Goal: Task Accomplishment & Management: Use online tool/utility

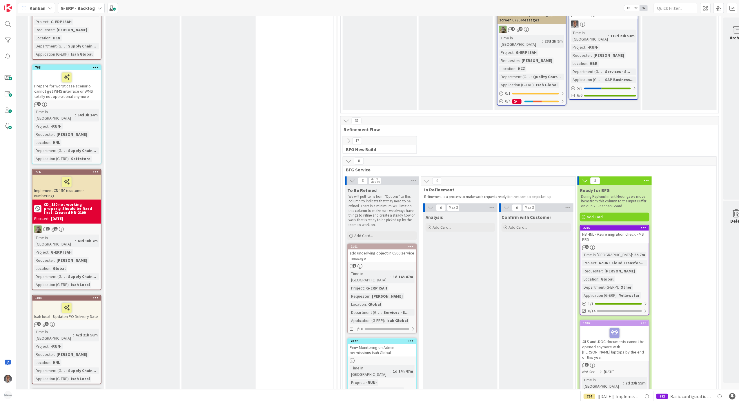
scroll to position [1198, 453]
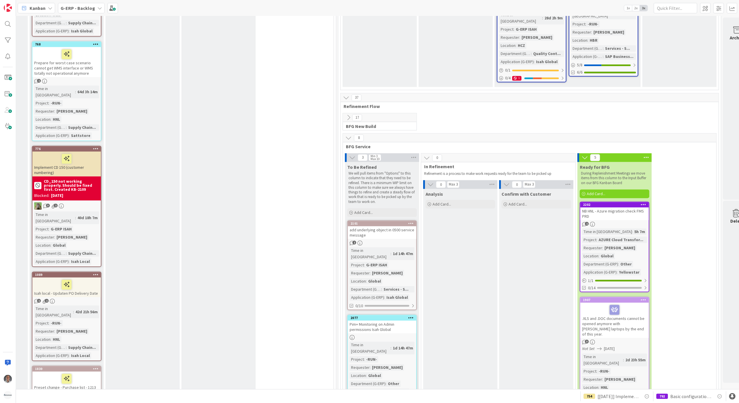
click at [635, 207] on div "NB HNL - Azure migration check FMS PRD" at bounding box center [614, 213] width 68 height 13
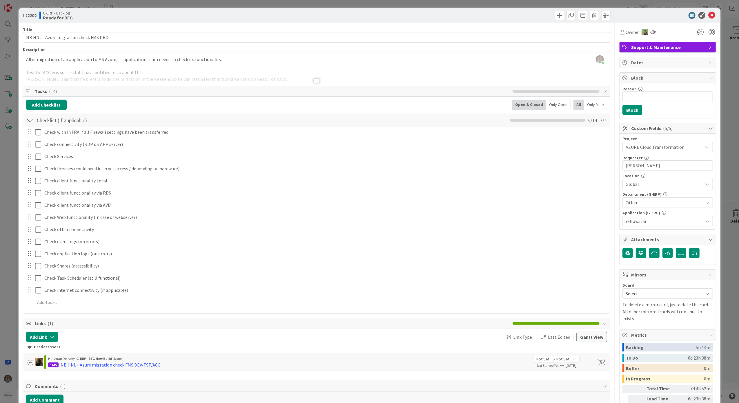
click at [314, 82] on div at bounding box center [316, 81] width 6 height 5
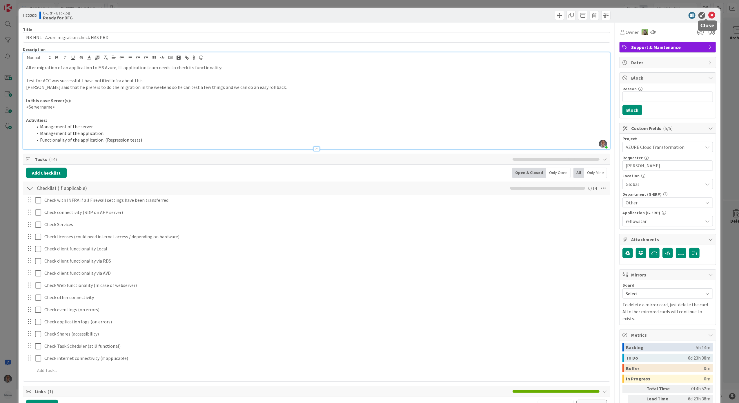
click at [708, 13] on icon at bounding box center [711, 15] width 7 height 7
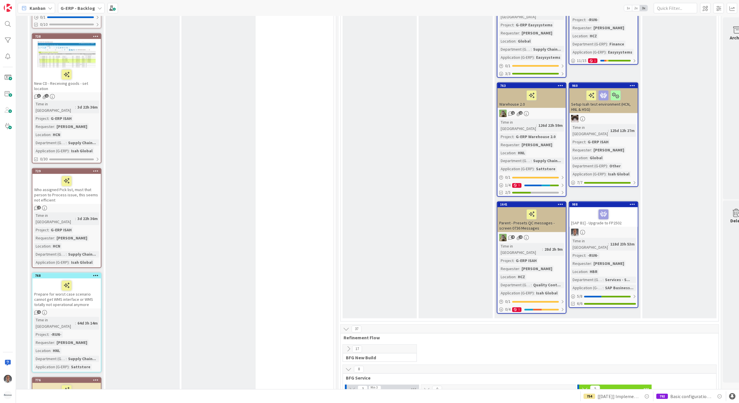
scroll to position [1043, 453]
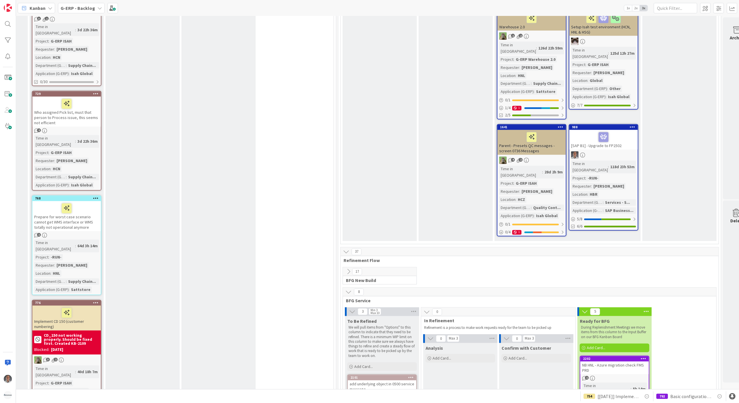
click at [349, 269] on icon at bounding box center [348, 272] width 6 height 6
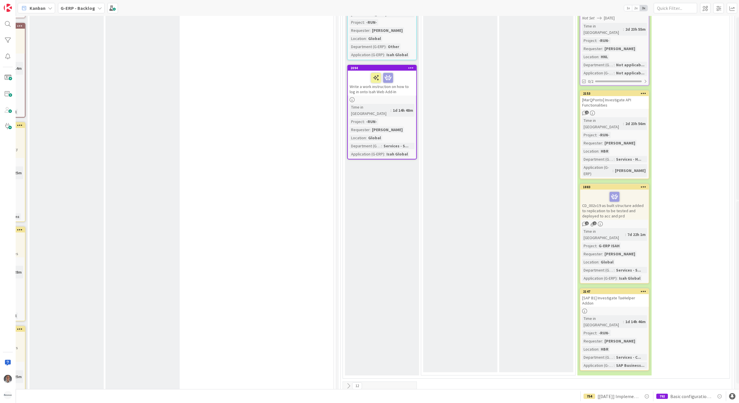
scroll to position [2395, 453]
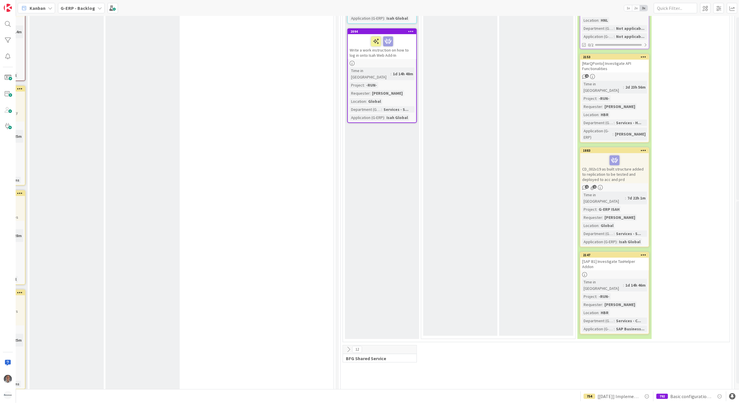
click at [348, 347] on icon at bounding box center [348, 350] width 6 height 6
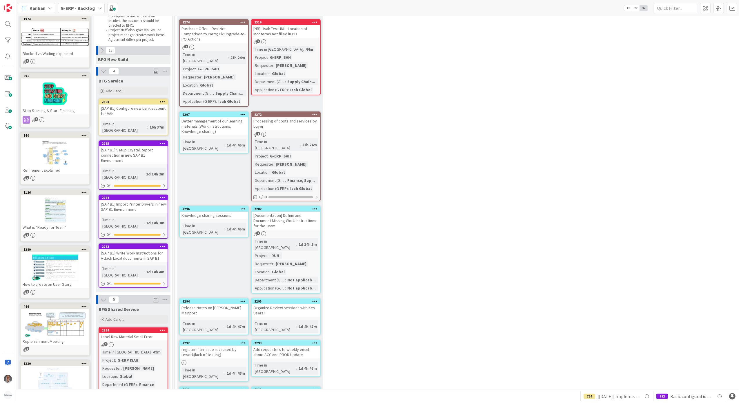
scroll to position [39, 0]
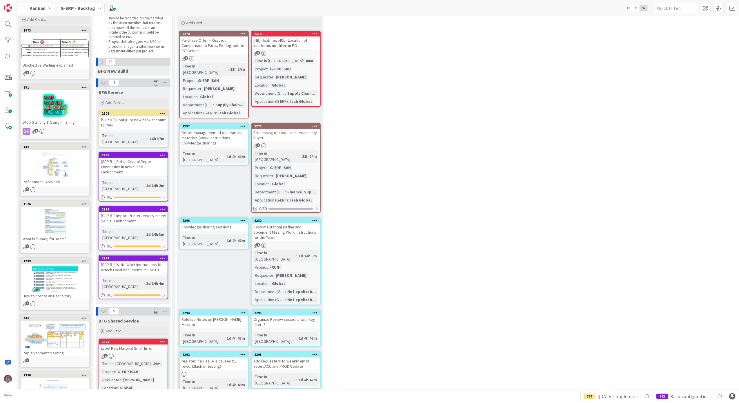
click at [138, 121] on div "[SAP B1] Configure new bank account for VAN" at bounding box center [133, 122] width 68 height 13
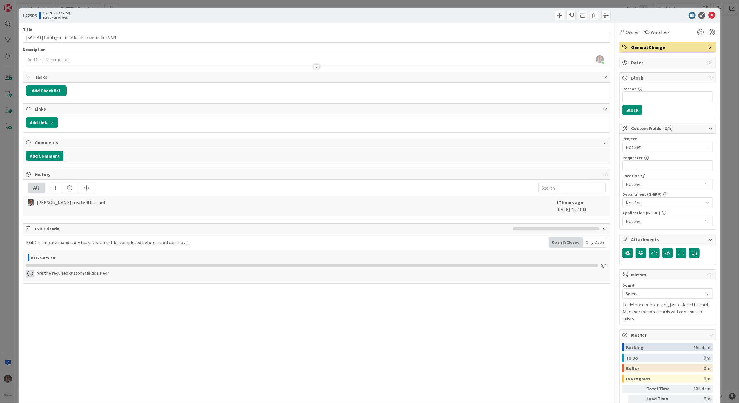
click at [28, 278] on icon at bounding box center [30, 274] width 8 height 8
click at [201, 57] on div "Paulo Schwab just joined" at bounding box center [316, 59] width 587 height 14
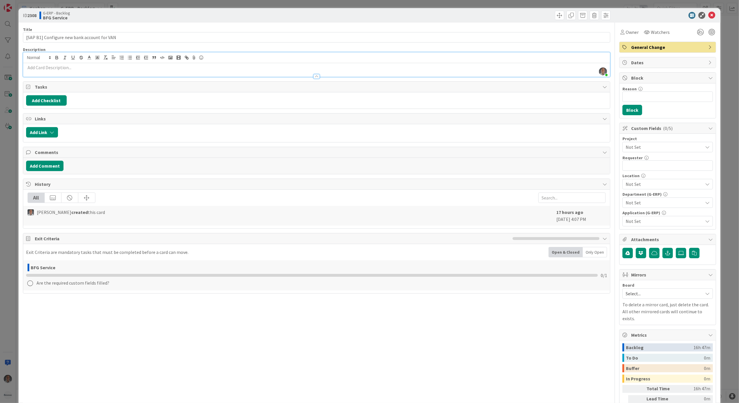
click at [209, 68] on p at bounding box center [316, 67] width 581 height 7
click at [708, 15] on icon at bounding box center [711, 15] width 7 height 7
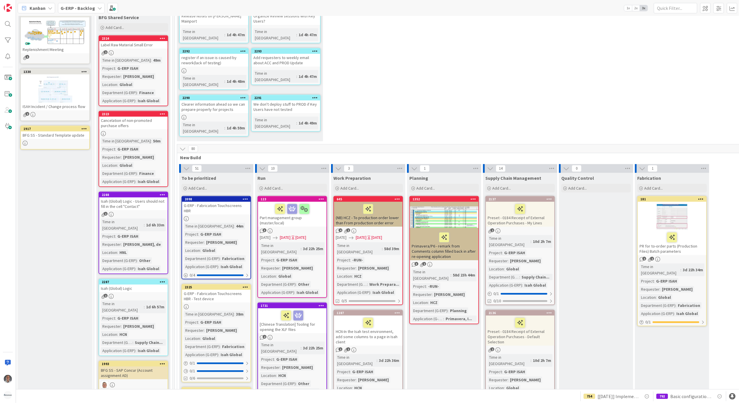
scroll to position [193, 0]
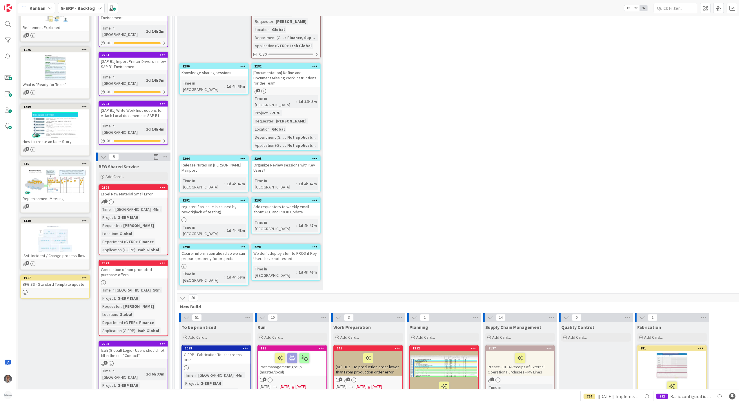
click at [92, 7] on b "G-ERP - Backlog" at bounding box center [78, 8] width 34 height 6
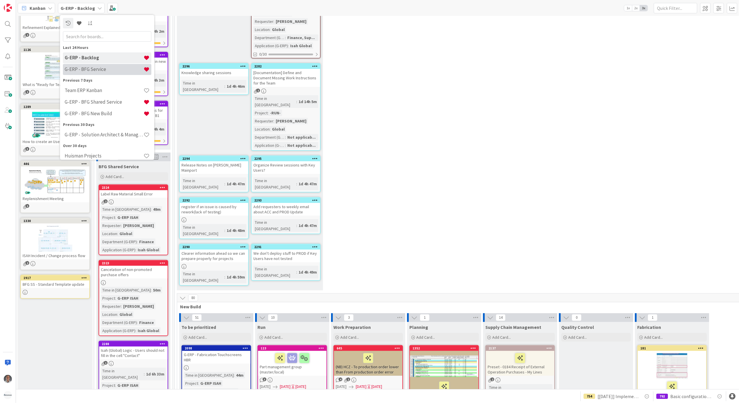
click at [105, 71] on h4 "G-ERP - BFG Service" at bounding box center [104, 69] width 79 height 6
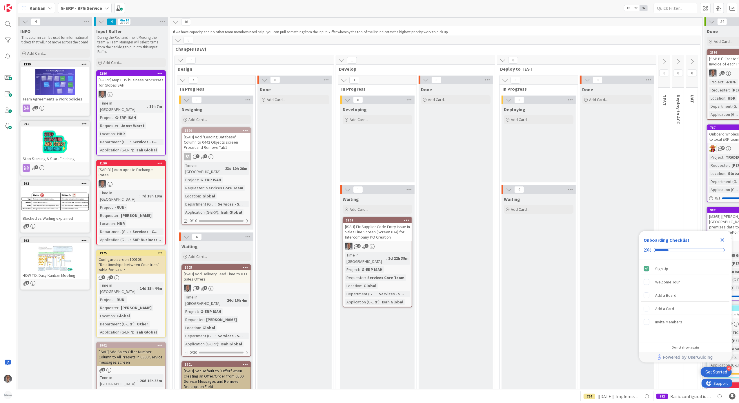
click at [719, 241] on icon "Close Checklist" at bounding box center [722, 240] width 7 height 7
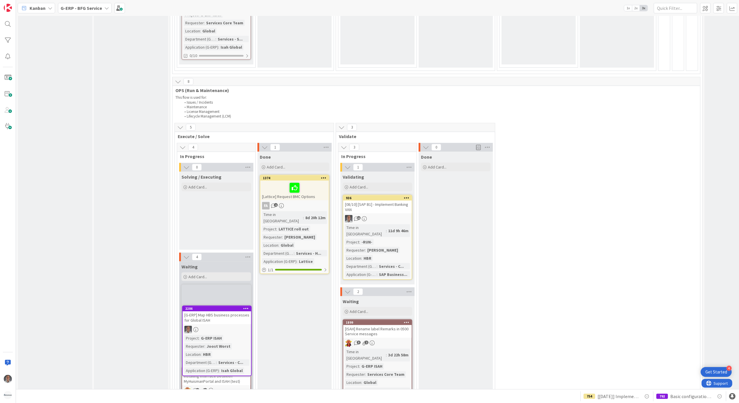
scroll to position [796, 0]
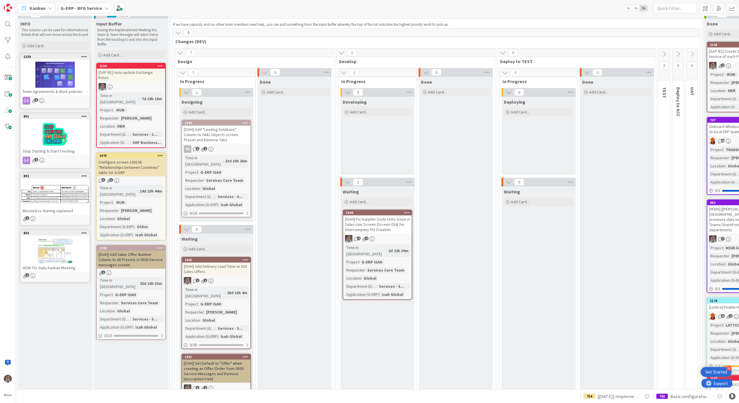
scroll to position [0, 0]
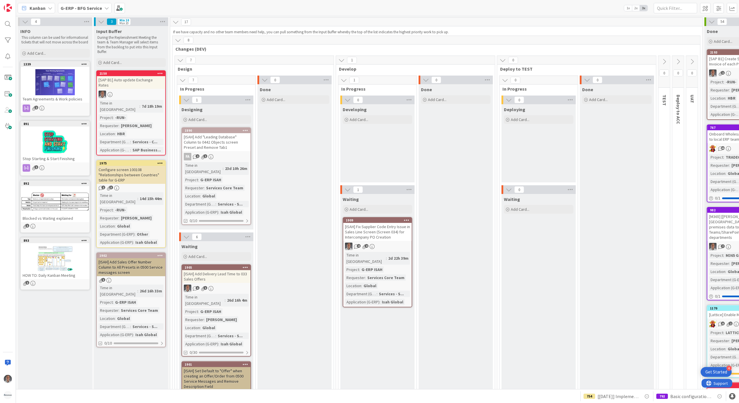
click at [96, 10] on b "G-ERP - BFG Service" at bounding box center [81, 8] width 41 height 6
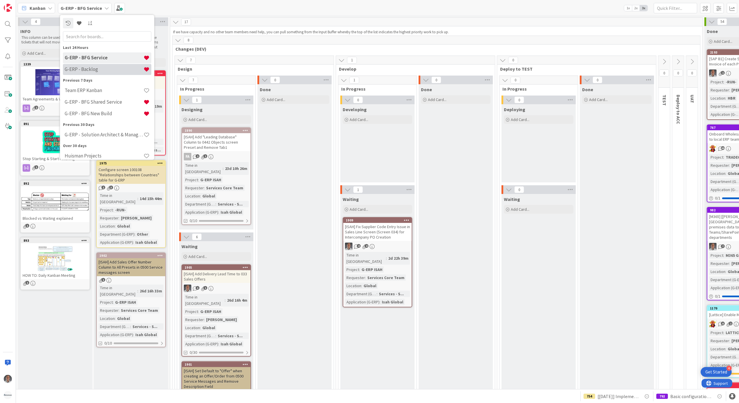
click at [92, 65] on div "G-ERP - Backlog" at bounding box center [107, 69] width 88 height 11
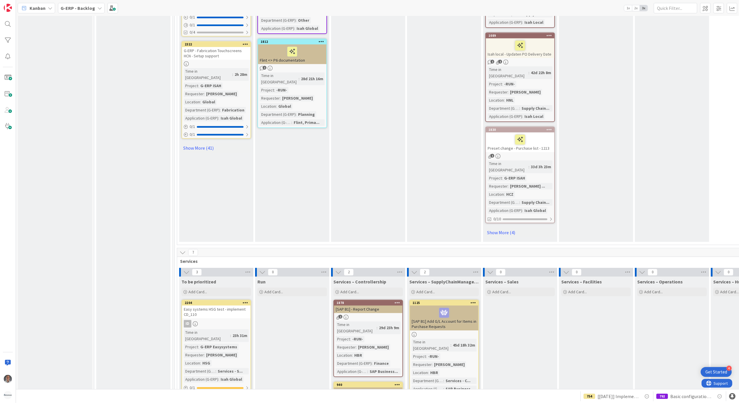
scroll to position [1468, 0]
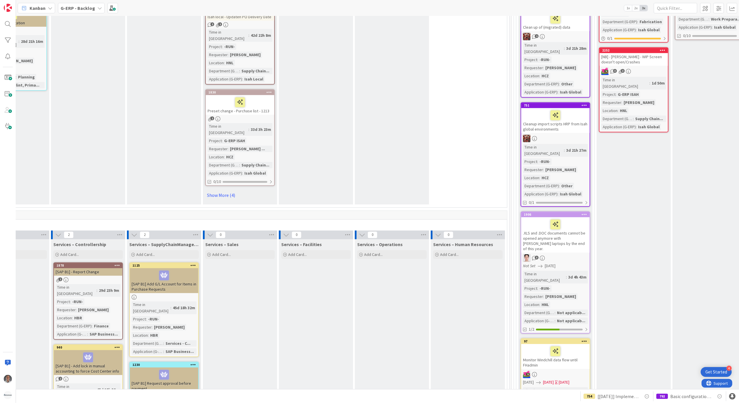
click at [527, 392] on div "792 Basic configuration Isah test environment HSG 754 [30-6-2025] Implement Acc…" at bounding box center [377, 396] width 723 height 14
drag, startPoint x: 527, startPoint y: 392, endPoint x: 532, endPoint y: 393, distance: 4.8
click at [532, 393] on div "792 Basic configuration Isah test environment HSG 754 [30-6-2025] Implement Acc…" at bounding box center [377, 396] width 723 height 14
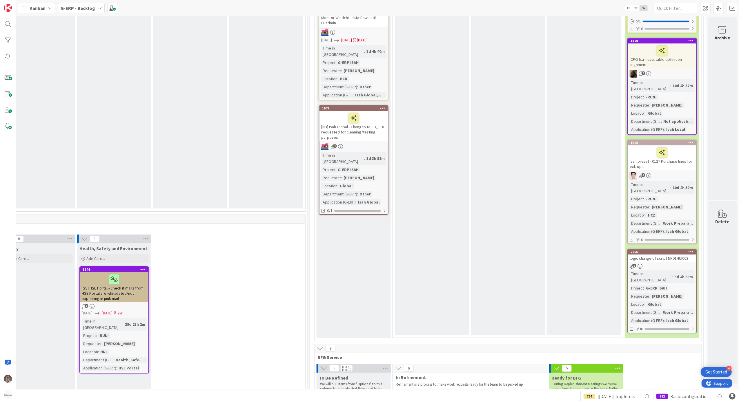
scroll to position [1867, 489]
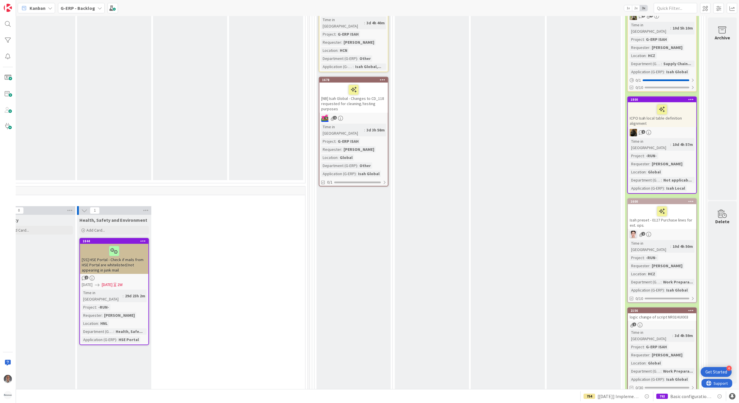
scroll to position [1828, 489]
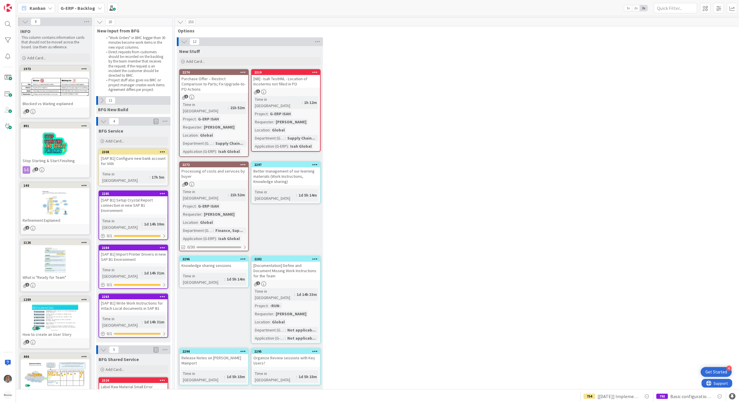
click at [99, 99] on icon at bounding box center [102, 100] width 6 height 6
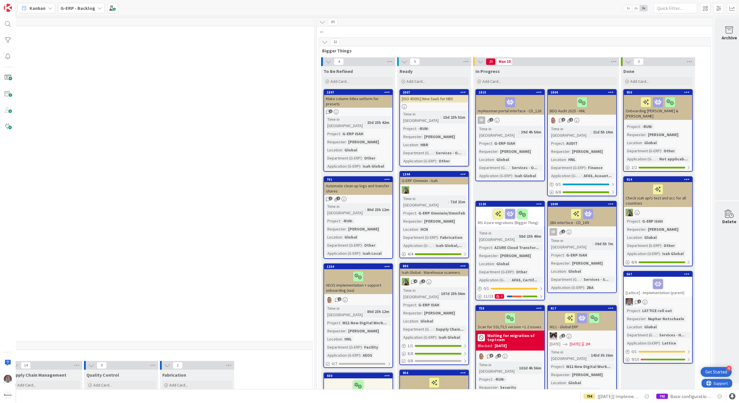
scroll to position [0, 489]
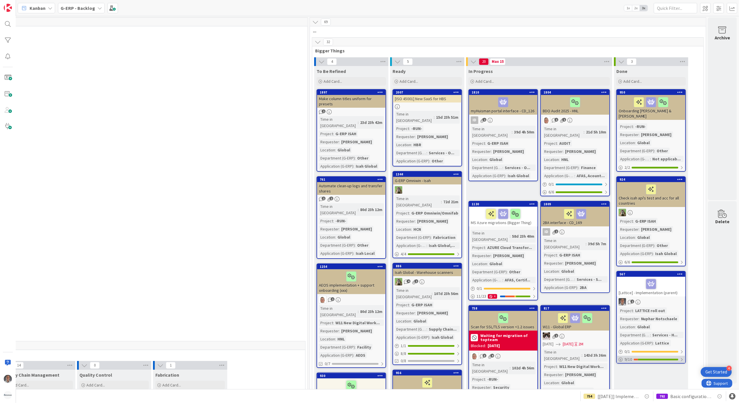
click at [638, 359] on div at bounding box center [658, 360] width 40 height 2
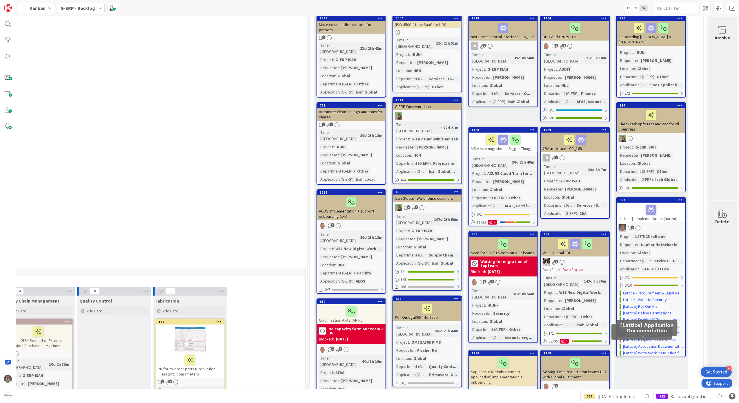
scroll to position [77, 489]
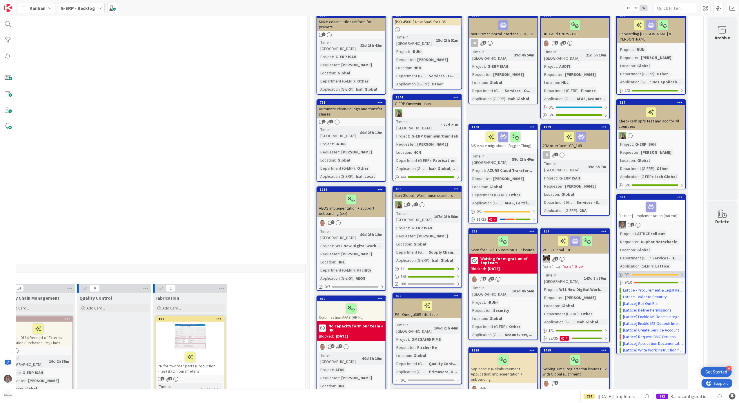
click at [652, 271] on div "0 / 1" at bounding box center [651, 274] width 68 height 7
click at [652, 274] on div at bounding box center [654, 275] width 47 height 2
click at [254, 197] on div "9 New Stuff Add Card... 2297 Better management of our learning materials (Work …" at bounding box center [0, 112] width 612 height 304
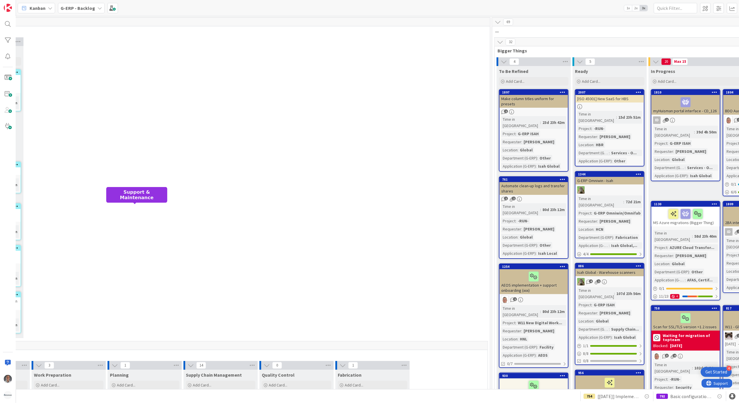
scroll to position [0, 0]
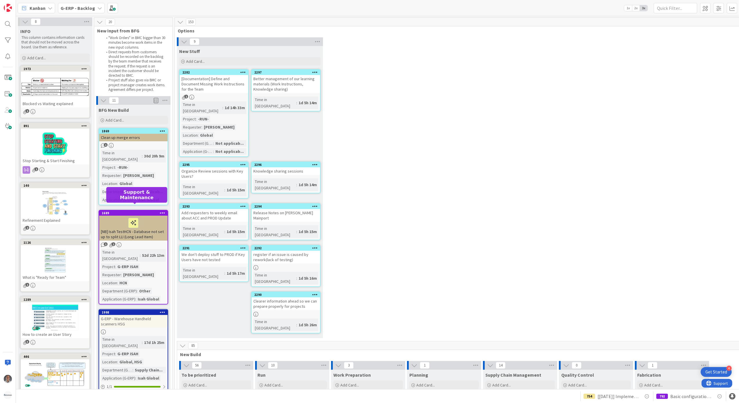
drag, startPoint x: 225, startPoint y: 211, endPoint x: 125, endPoint y: 208, distance: 100.9
click at [94, 8] on div "G-ERP - Backlog" at bounding box center [81, 8] width 47 height 10
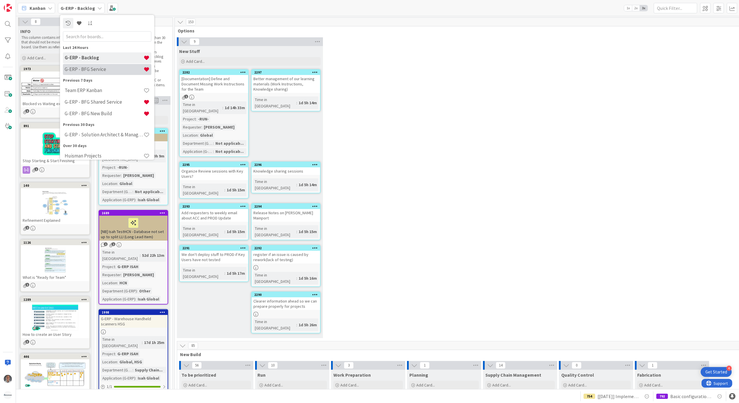
click at [93, 67] on h4 "G-ERP - BFG Service" at bounding box center [104, 69] width 79 height 6
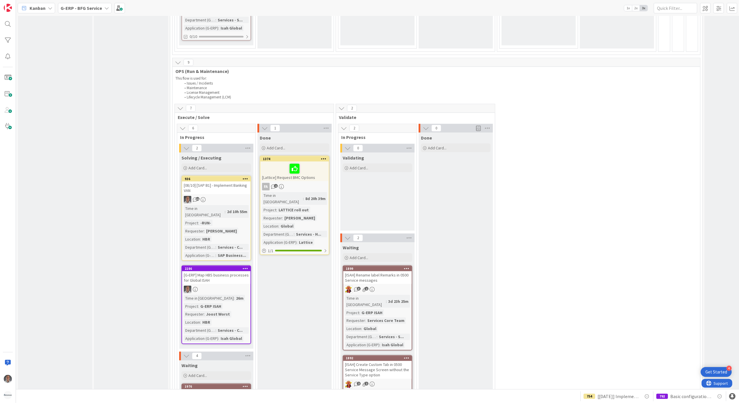
scroll to position [811, 0]
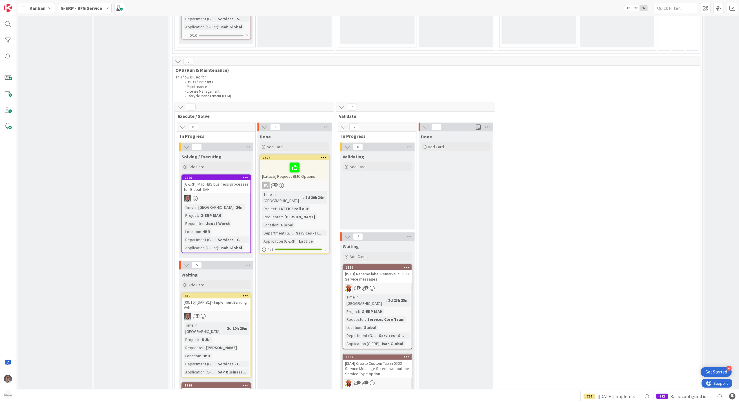
click at [222, 299] on div "[08/10] [SAP B1] - Implement Banking VAN" at bounding box center [216, 305] width 68 height 13
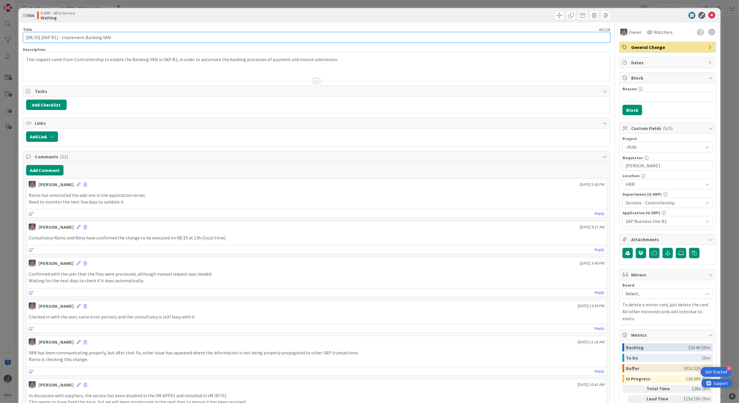
drag, startPoint x: 39, startPoint y: 37, endPoint x: 28, endPoint y: 38, distance: 11.0
click at [31, 38] on input "[08/10] [SAP B1] - Implement Banking VAN" at bounding box center [316, 37] width 587 height 10
click at [16, 40] on div "ID 936 G-ERP - BFG Service Waiting Title 40 / 128 [08/10] [SAP B1] - Implement …" at bounding box center [369, 201] width 739 height 403
type input "[SAP B1] - Implement Banking VAN"
click at [55, 170] on button "Add Comment" at bounding box center [44, 170] width 37 height 10
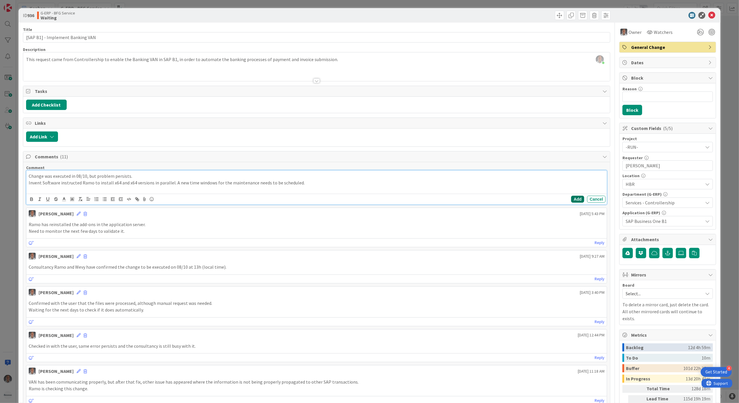
click at [574, 201] on button "Add" at bounding box center [577, 199] width 13 height 7
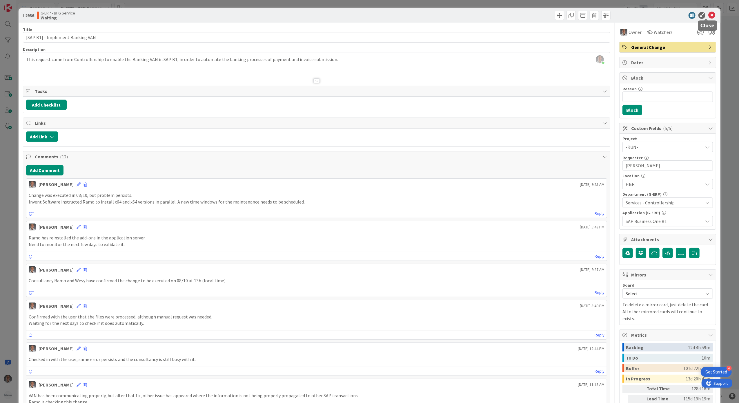
click at [708, 13] on icon at bounding box center [711, 15] width 7 height 7
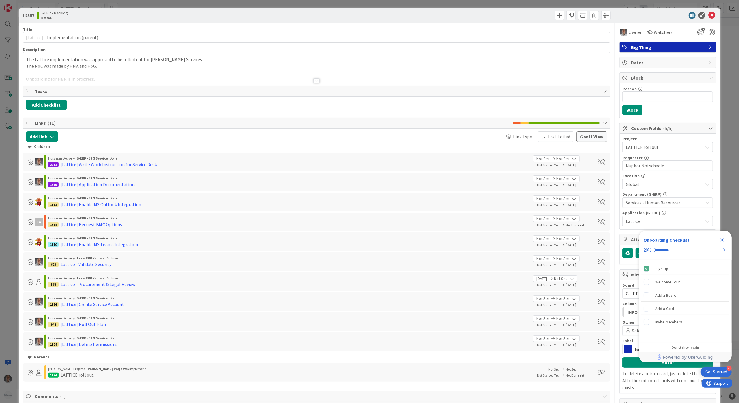
click at [315, 82] on div at bounding box center [316, 81] width 6 height 5
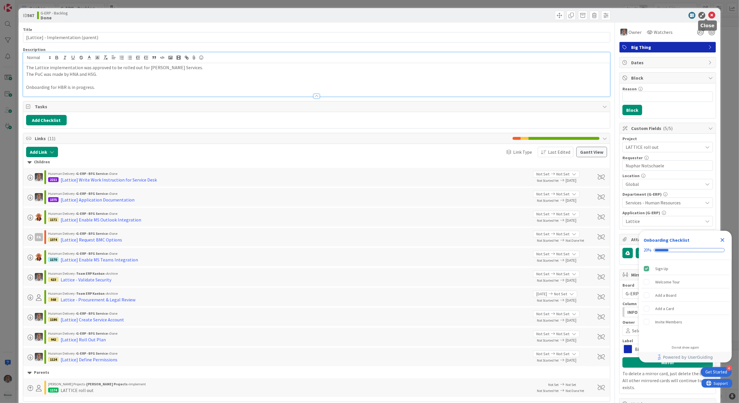
click at [708, 15] on icon at bounding box center [711, 15] width 7 height 7
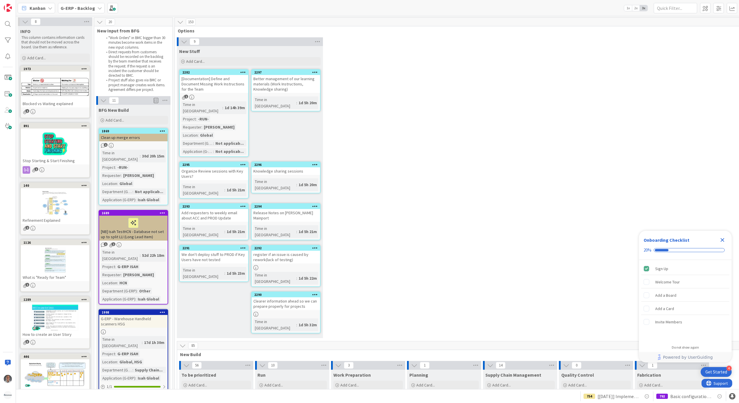
click at [721, 239] on icon "Close Checklist" at bounding box center [722, 240] width 4 height 4
click at [89, 7] on b "G-ERP - Backlog" at bounding box center [78, 8] width 34 height 6
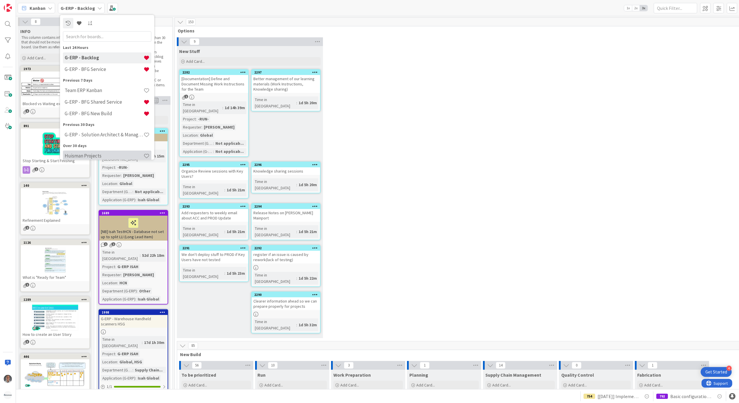
click at [116, 157] on h4 "Huisman Projects" at bounding box center [104, 156] width 79 height 6
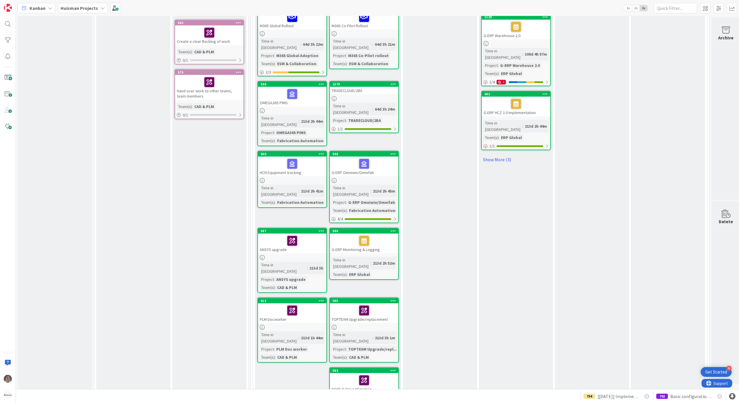
scroll to position [580, 0]
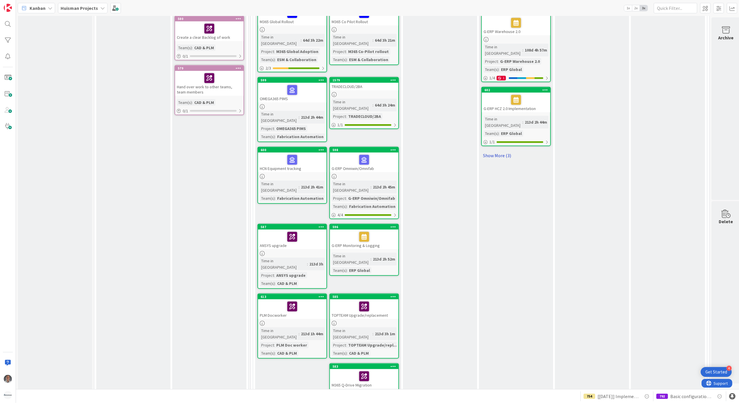
click at [504, 151] on link "Show More (3)" at bounding box center [516, 155] width 70 height 9
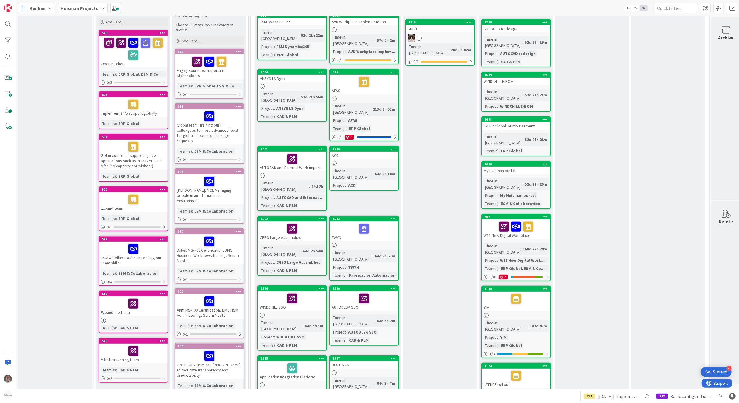
scroll to position [0, 0]
